Goal: Book appointment/travel/reservation

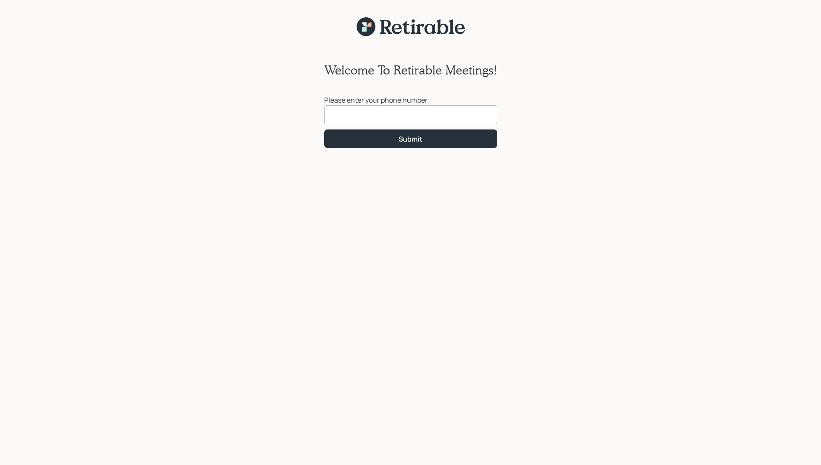
click at [361, 119] on input at bounding box center [410, 114] width 173 height 19
type input "[PHONE_NUMBER]"
click at [407, 139] on div "Submit" at bounding box center [411, 139] width 24 height 10
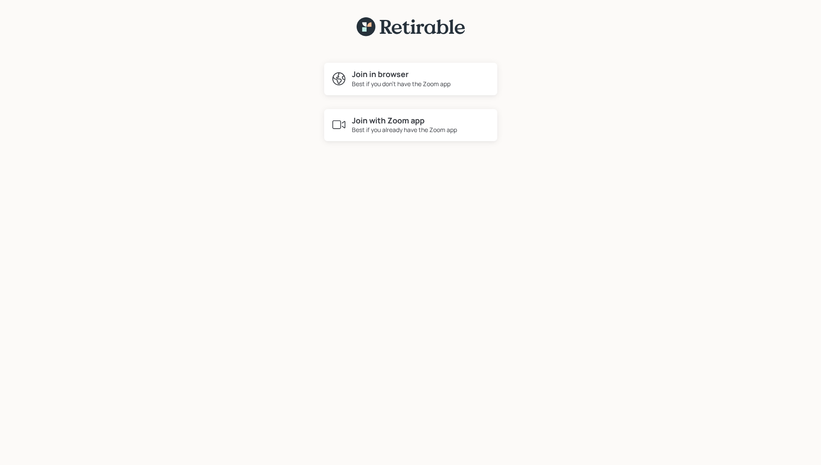
click at [393, 126] on div "Best if you already have the Zoom app" at bounding box center [404, 129] width 105 height 9
